Goal: Task Accomplishment & Management: Use online tool/utility

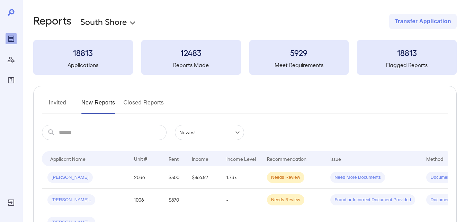
click at [54, 106] on button "Invited" at bounding box center [57, 105] width 31 height 17
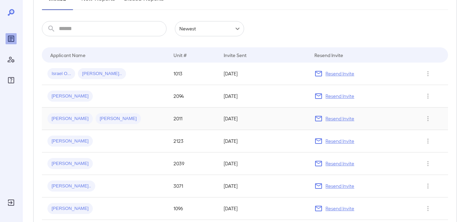
scroll to position [173, 0]
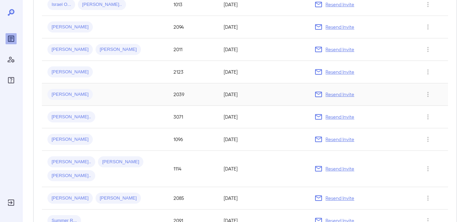
click at [52, 92] on span "[PERSON_NAME]" at bounding box center [69, 94] width 45 height 7
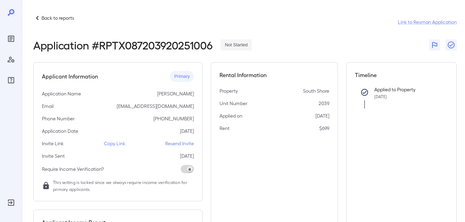
click at [113, 144] on p "Copy Link" at bounding box center [114, 143] width 21 height 7
